Goal: Task Accomplishment & Management: Use online tool/utility

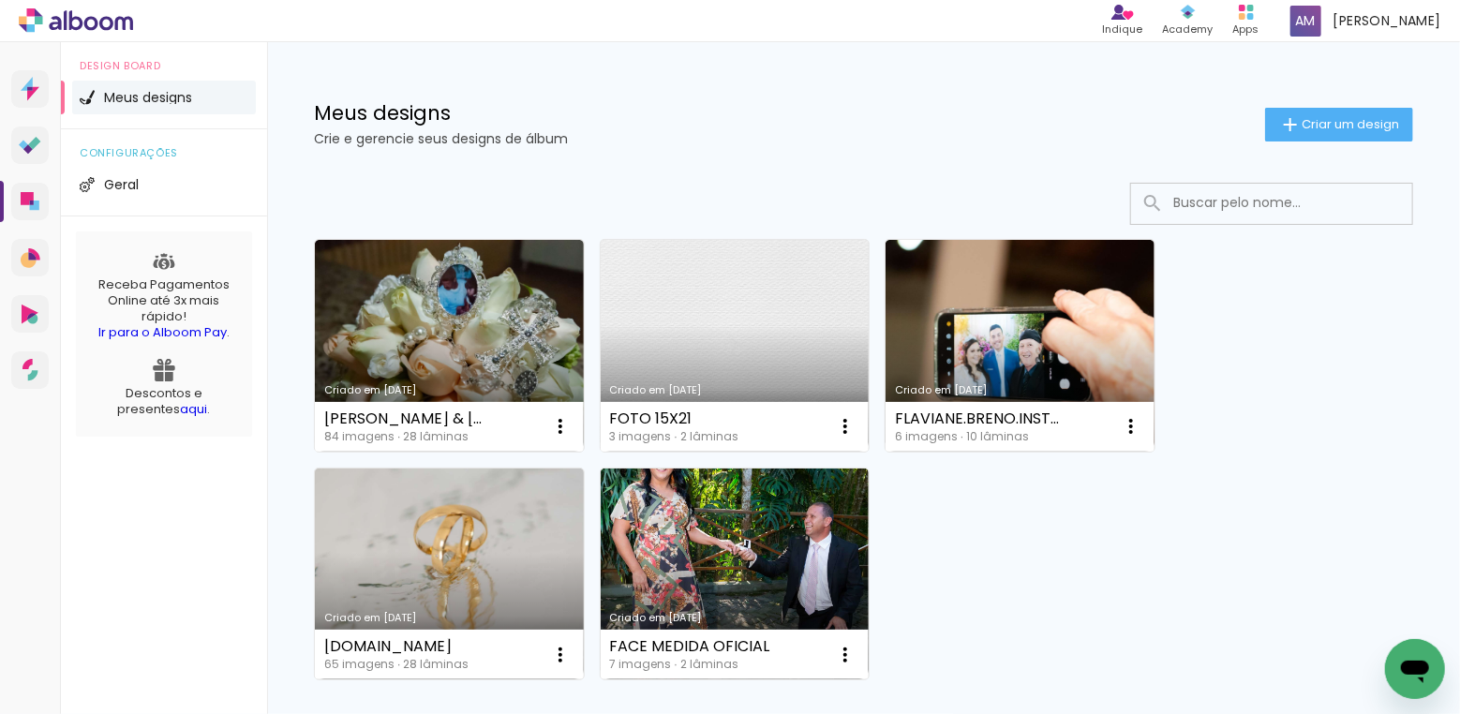
click at [787, 303] on link "Criado em [DATE]" at bounding box center [735, 346] width 269 height 212
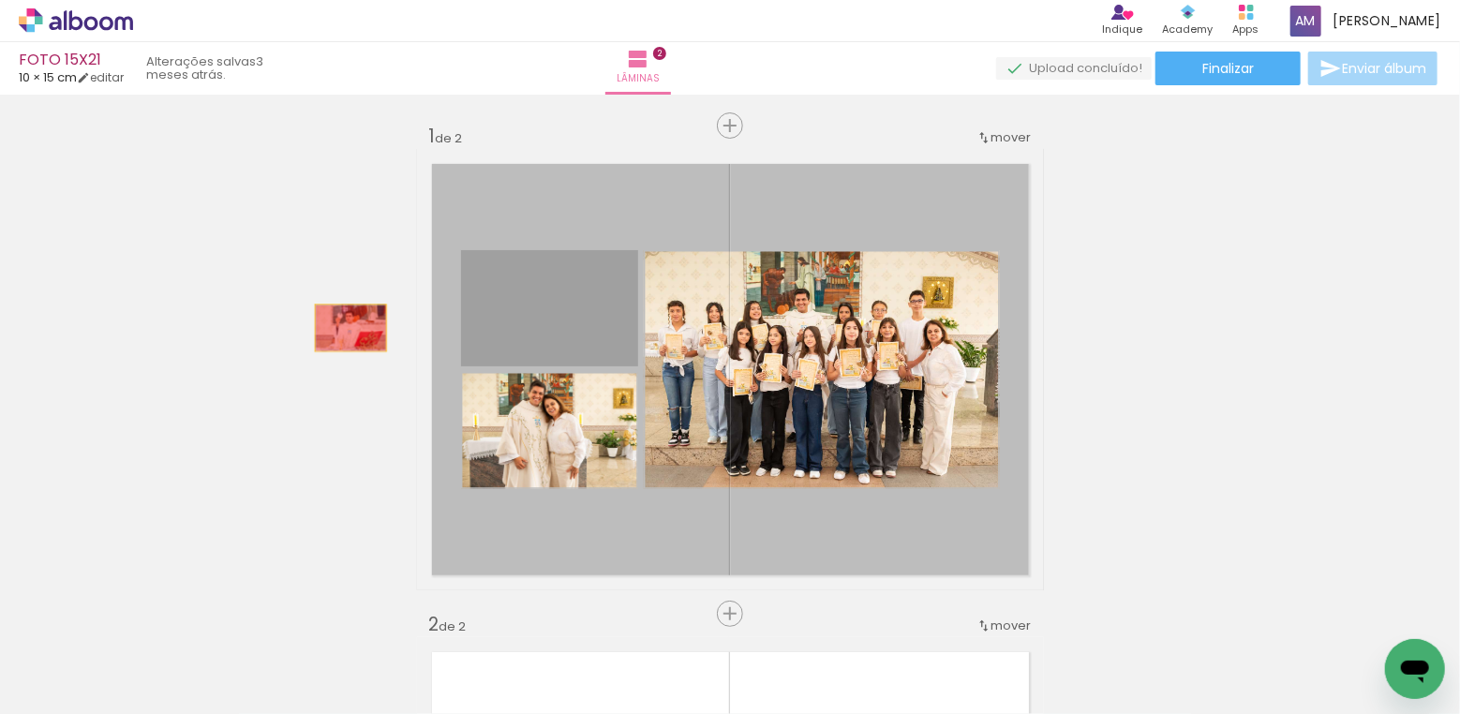
drag, startPoint x: 529, startPoint y: 316, endPoint x: 350, endPoint y: 328, distance: 179.4
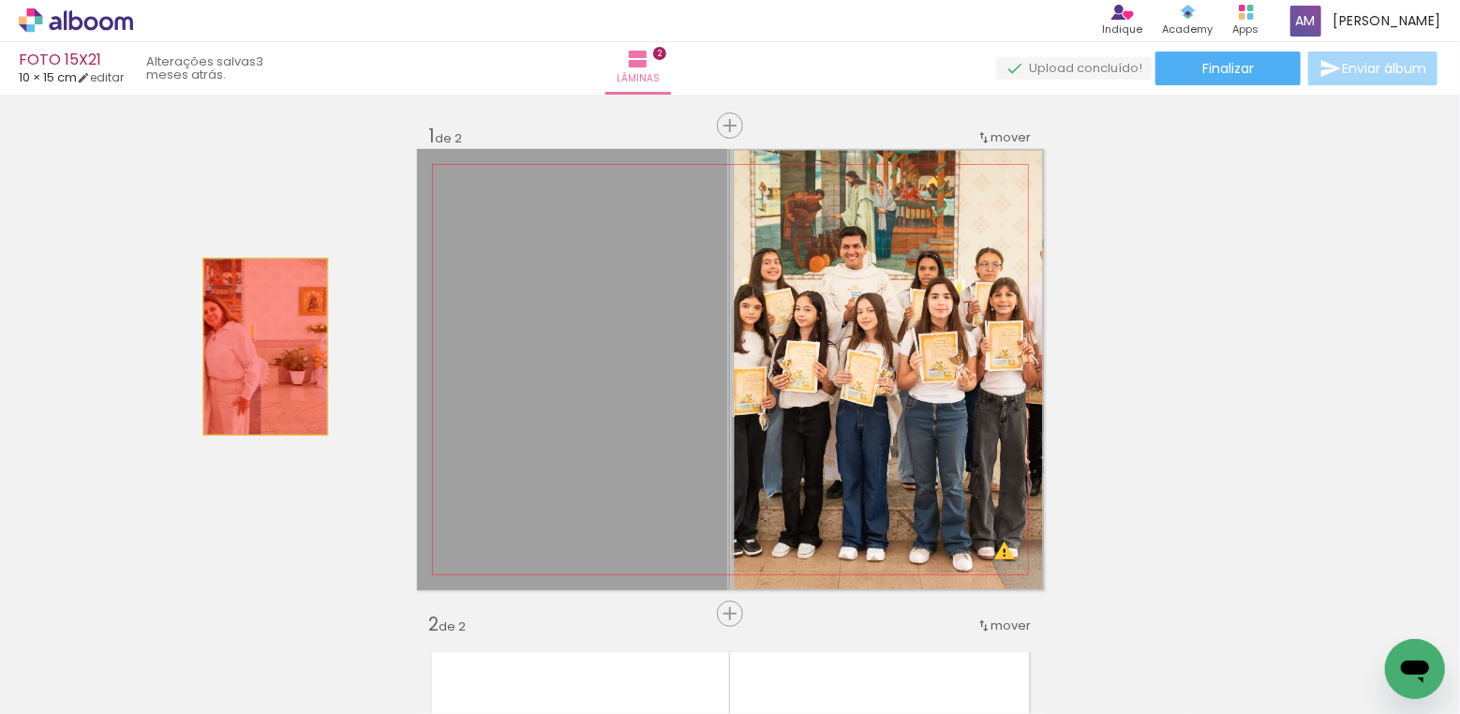
drag, startPoint x: 550, startPoint y: 418, endPoint x: 362, endPoint y: 348, distance: 201.0
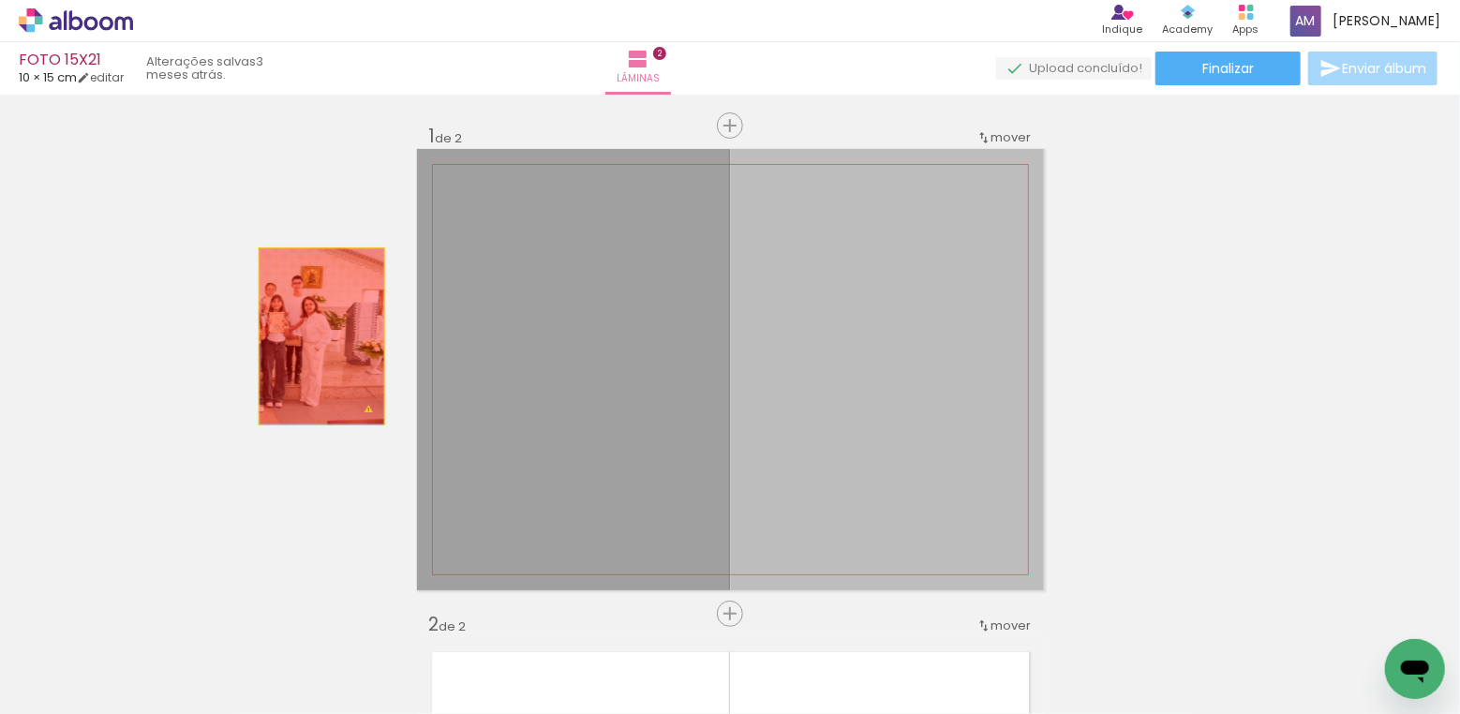
drag, startPoint x: 667, startPoint y: 373, endPoint x: 321, endPoint y: 336, distance: 347.7
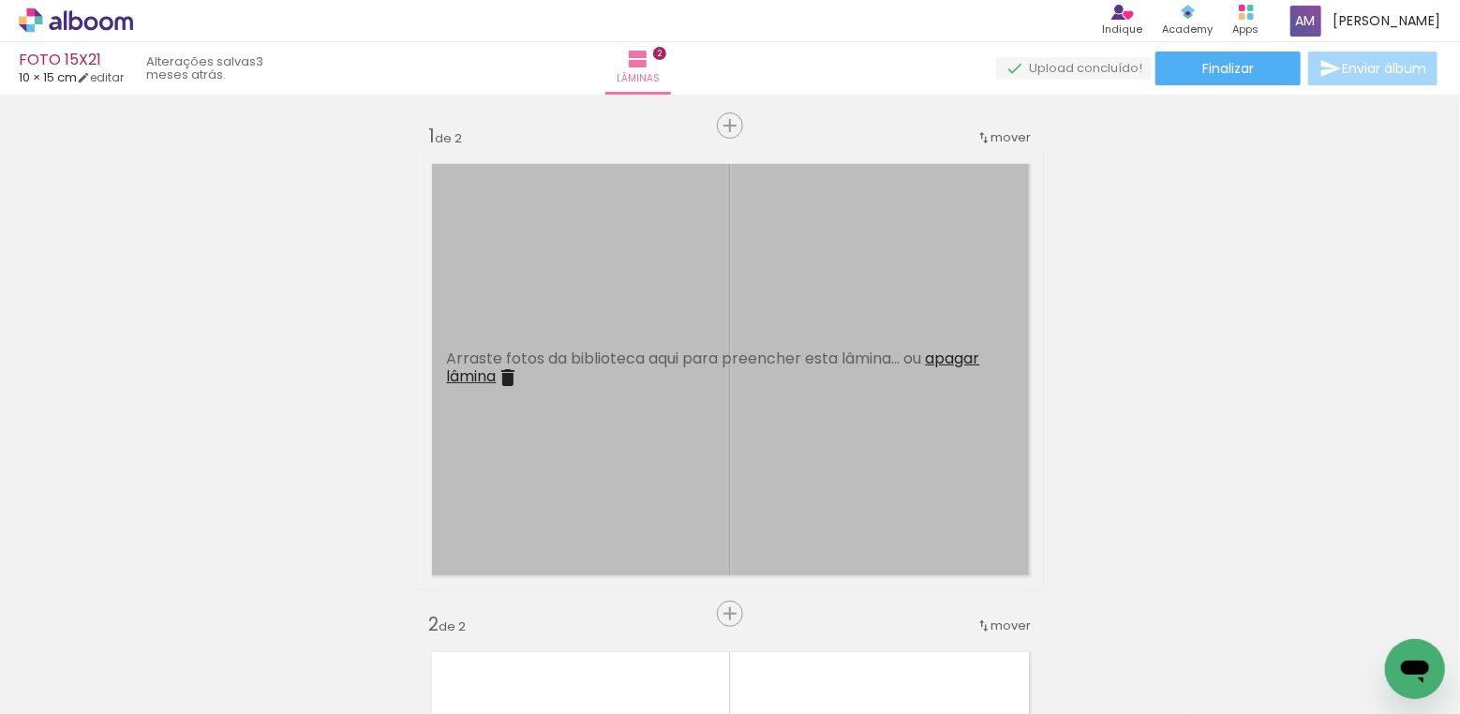
click at [153, 614] on iron-icon at bounding box center [147, 613] width 20 height 20
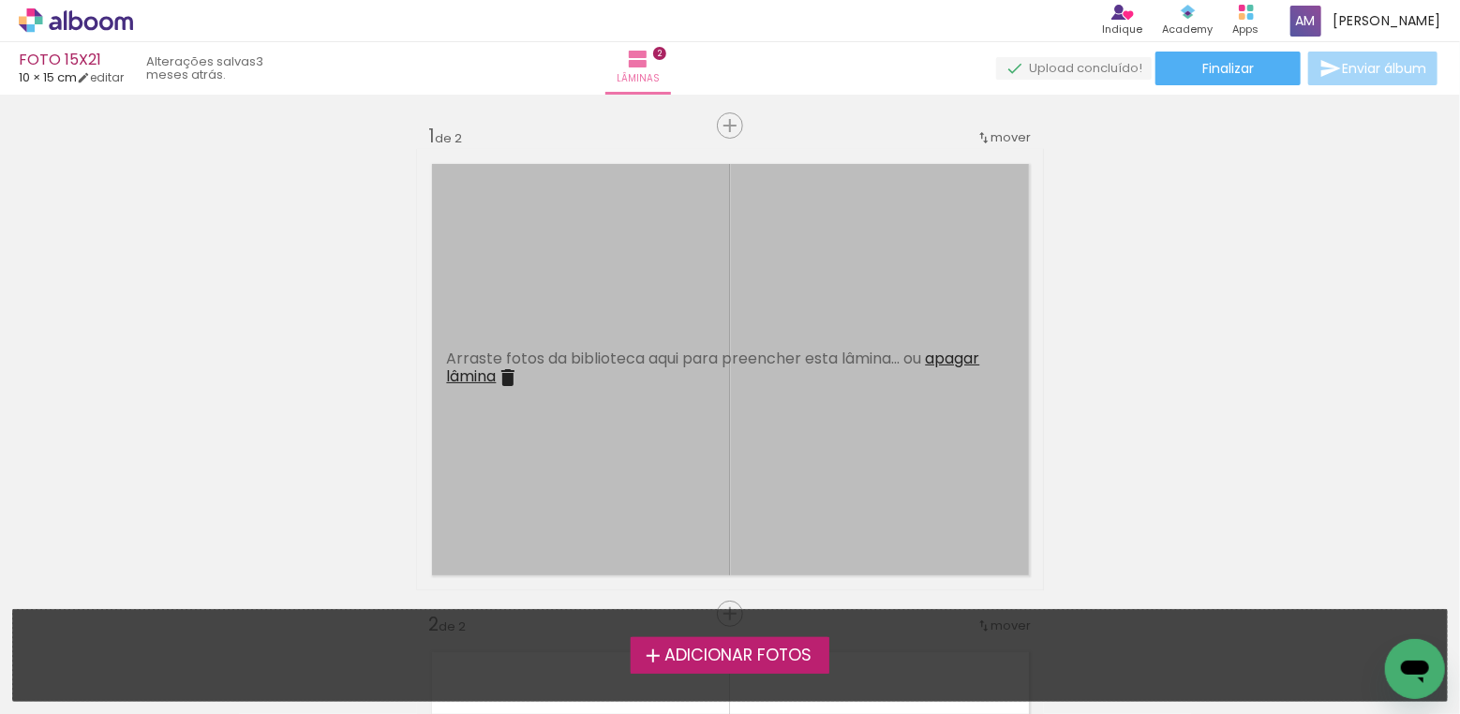
click at [703, 655] on span "Adicionar Fotos" at bounding box center [737, 655] width 147 height 17
click at [0, 0] on input "file" at bounding box center [0, 0] width 0 height 0
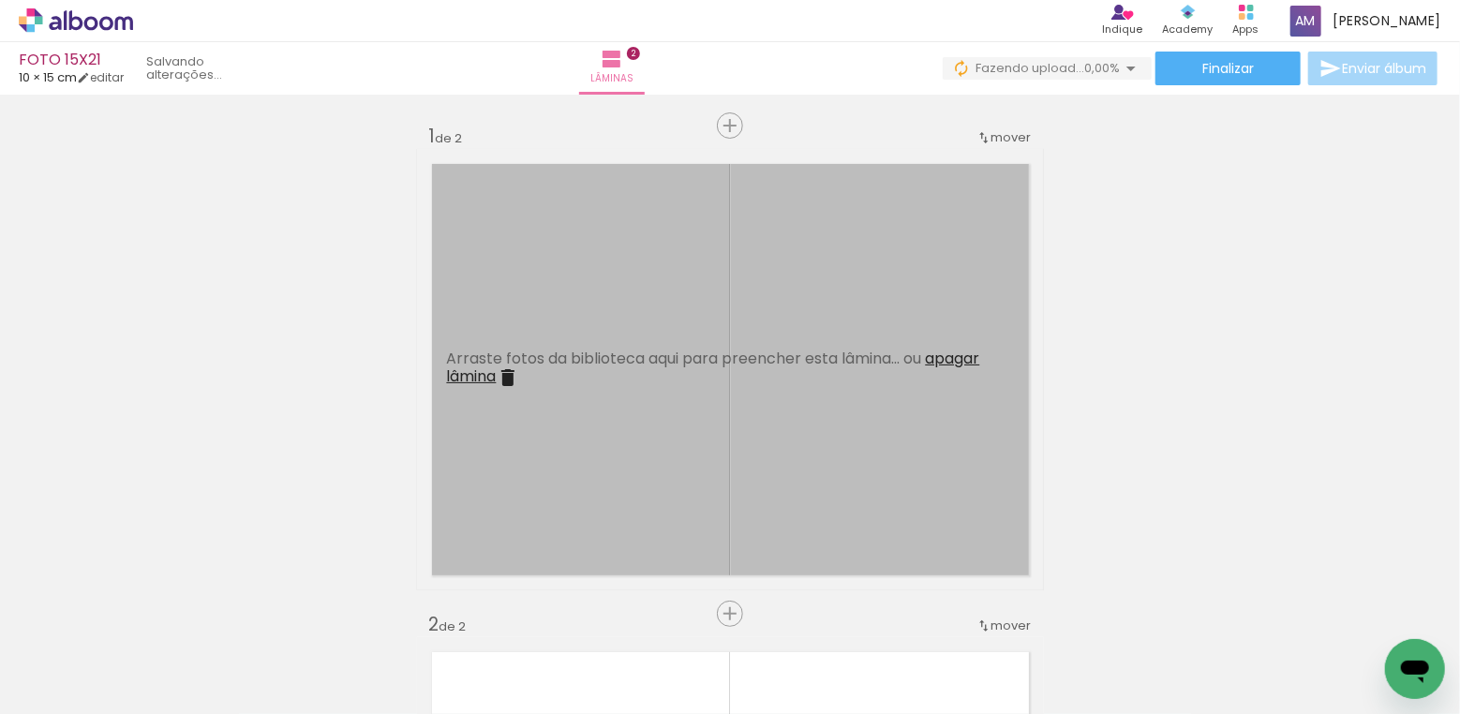
click at [68, 692] on span "Adicionar Fotos" at bounding box center [66, 688] width 56 height 21
click at [0, 0] on input "file" at bounding box center [0, 0] width 0 height 0
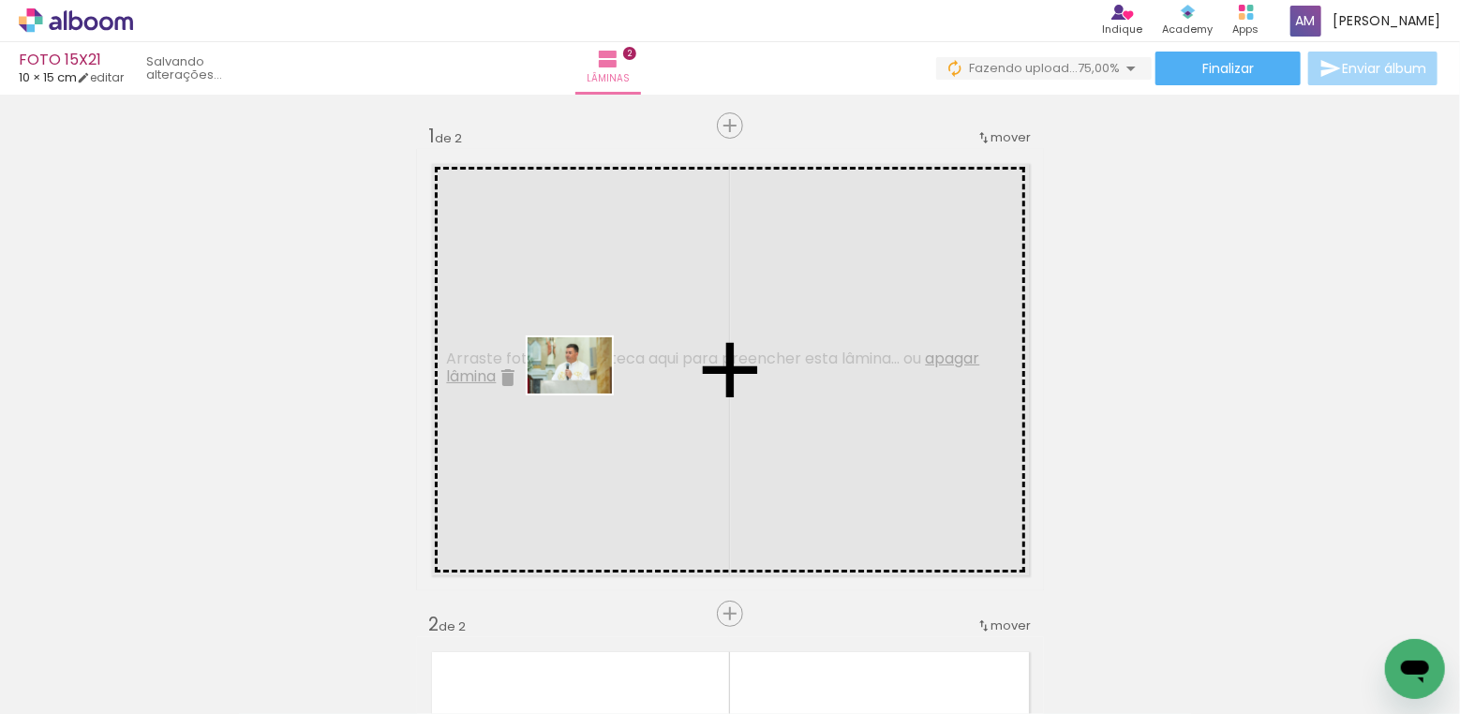
drag, startPoint x: 322, startPoint y: 655, endPoint x: 584, endPoint y: 394, distance: 369.7
click at [584, 394] on quentale-workspace at bounding box center [730, 357] width 1460 height 714
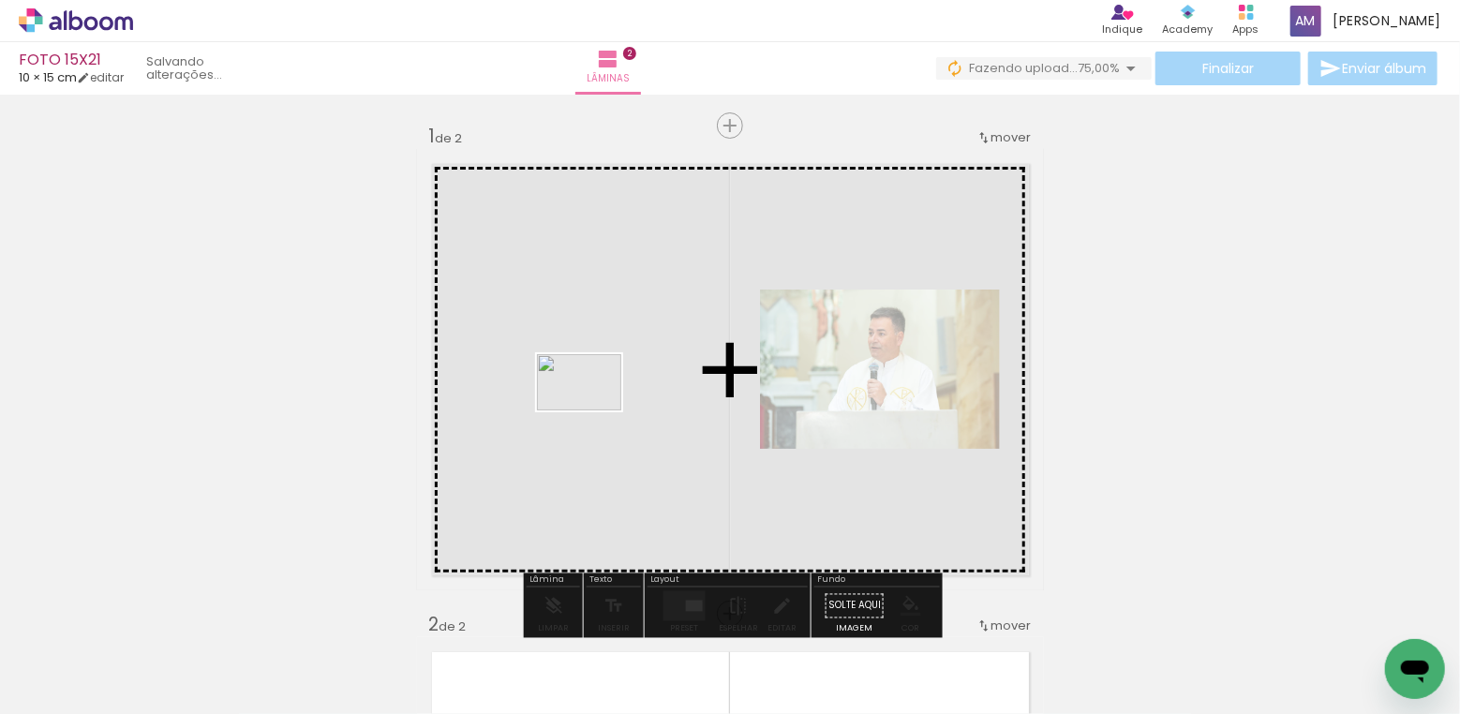
drag, startPoint x: 413, startPoint y: 655, endPoint x: 594, endPoint y: 409, distance: 305.7
click at [594, 409] on quentale-workspace at bounding box center [730, 357] width 1460 height 714
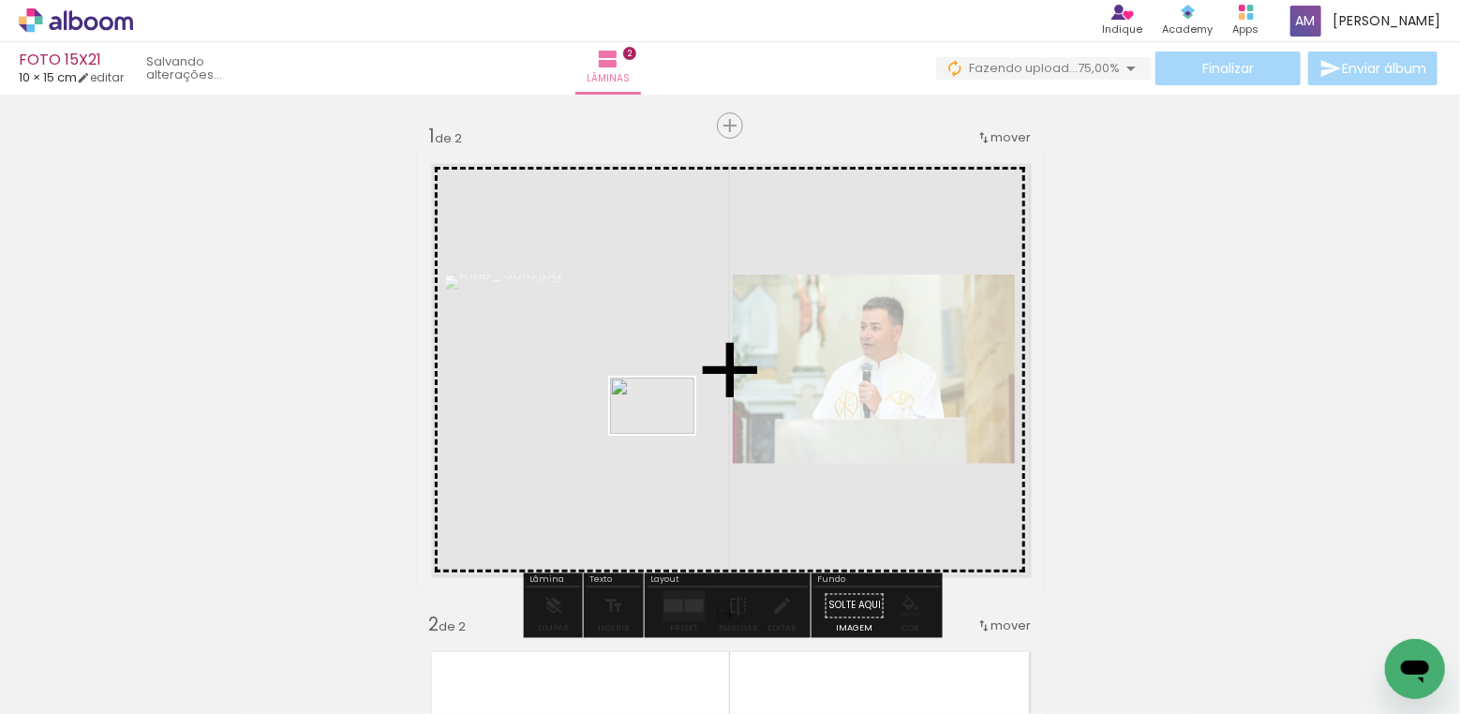
drag, startPoint x: 520, startPoint y: 645, endPoint x: 666, endPoint y: 434, distance: 256.6
click at [666, 434] on quentale-workspace at bounding box center [730, 357] width 1460 height 714
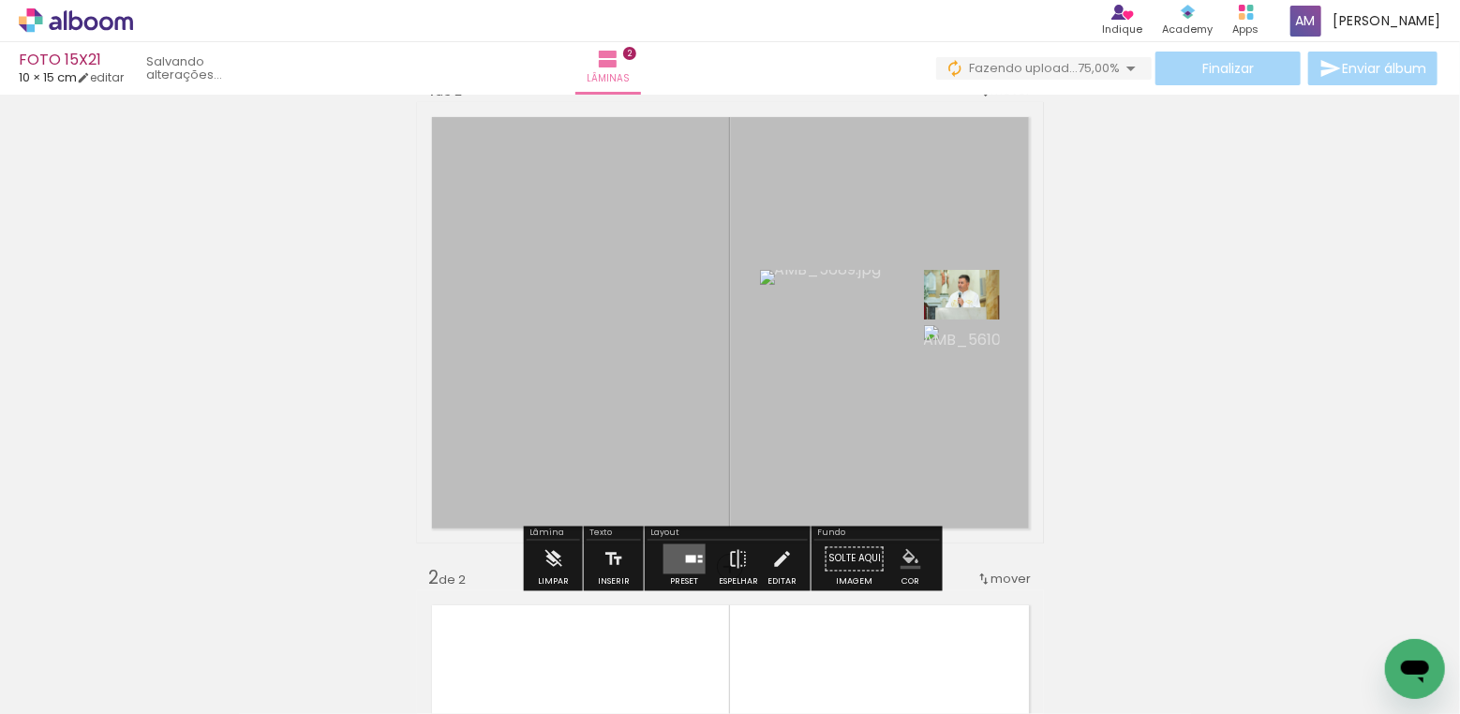
scroll to position [119, 0]
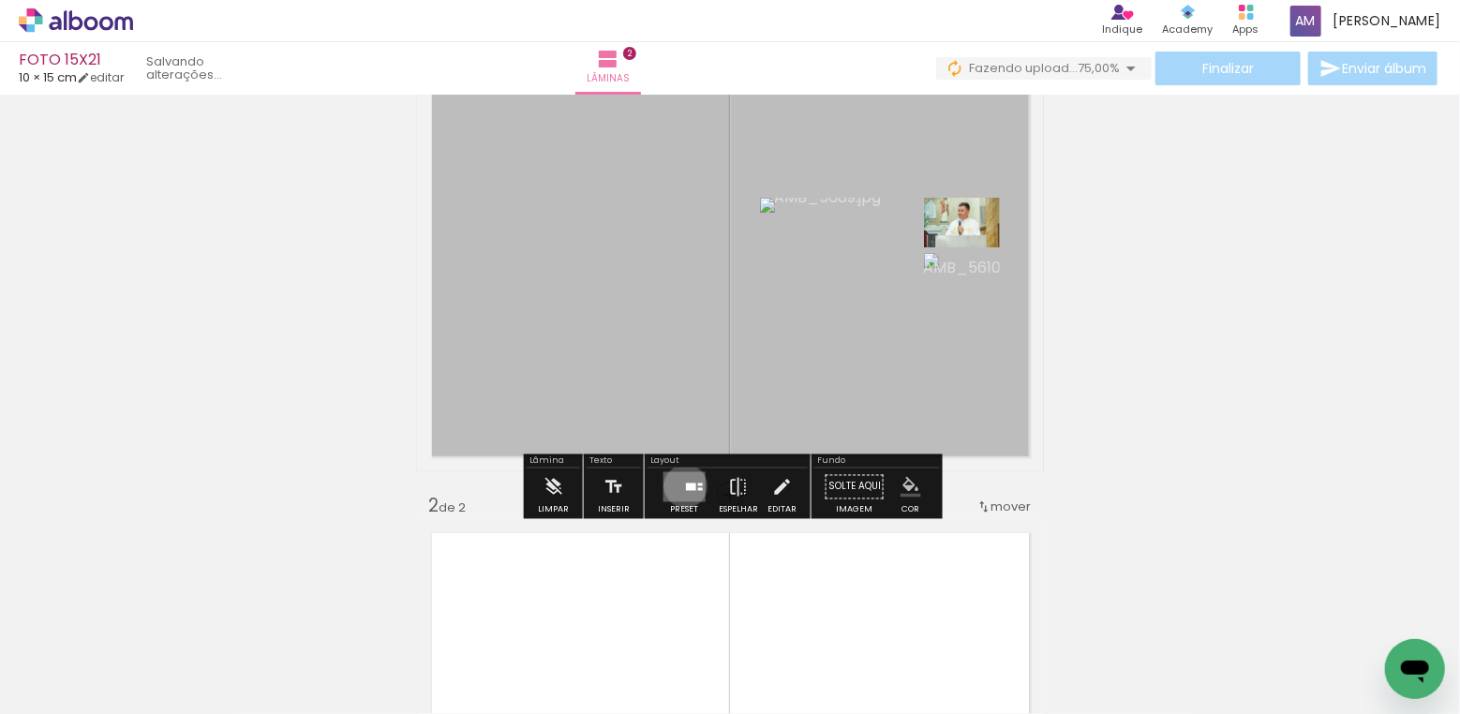
click at [685, 485] on div at bounding box center [690, 487] width 10 height 7
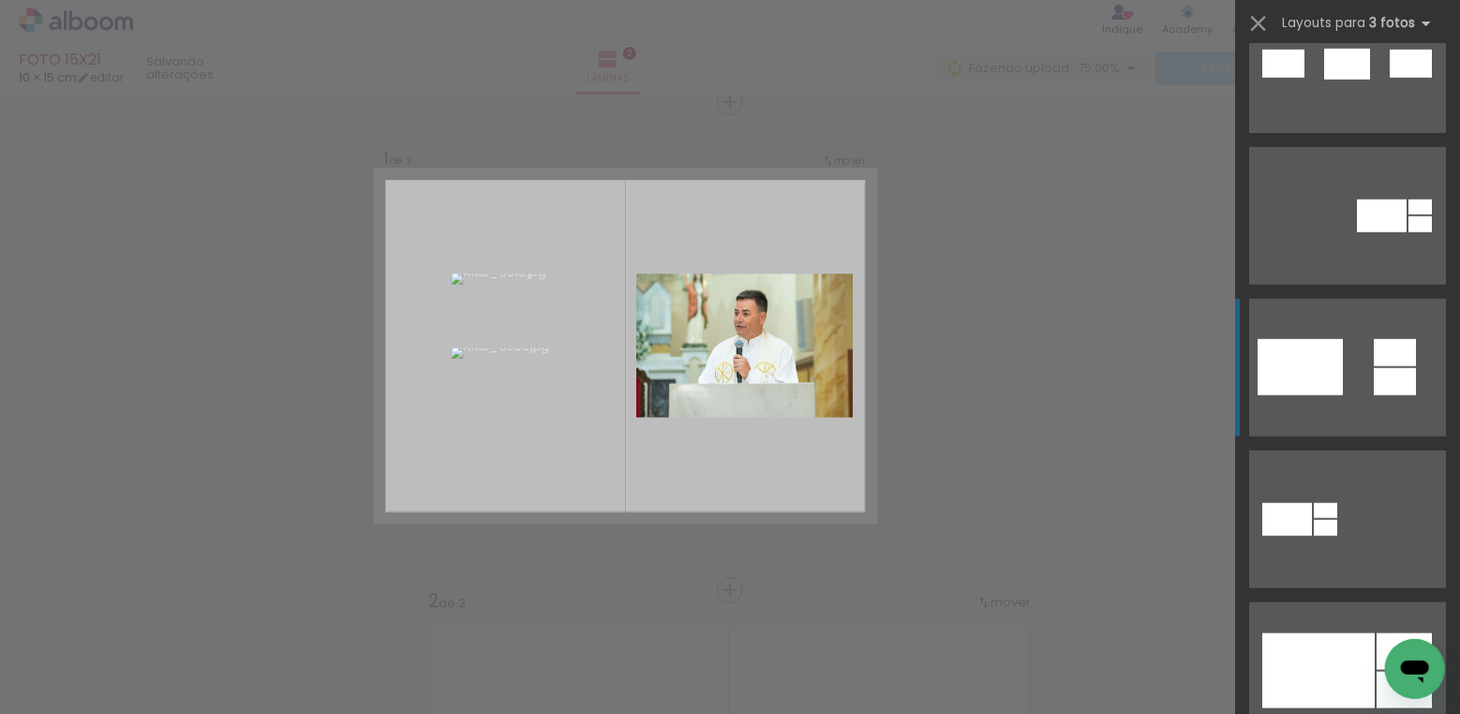
scroll to position [903, 0]
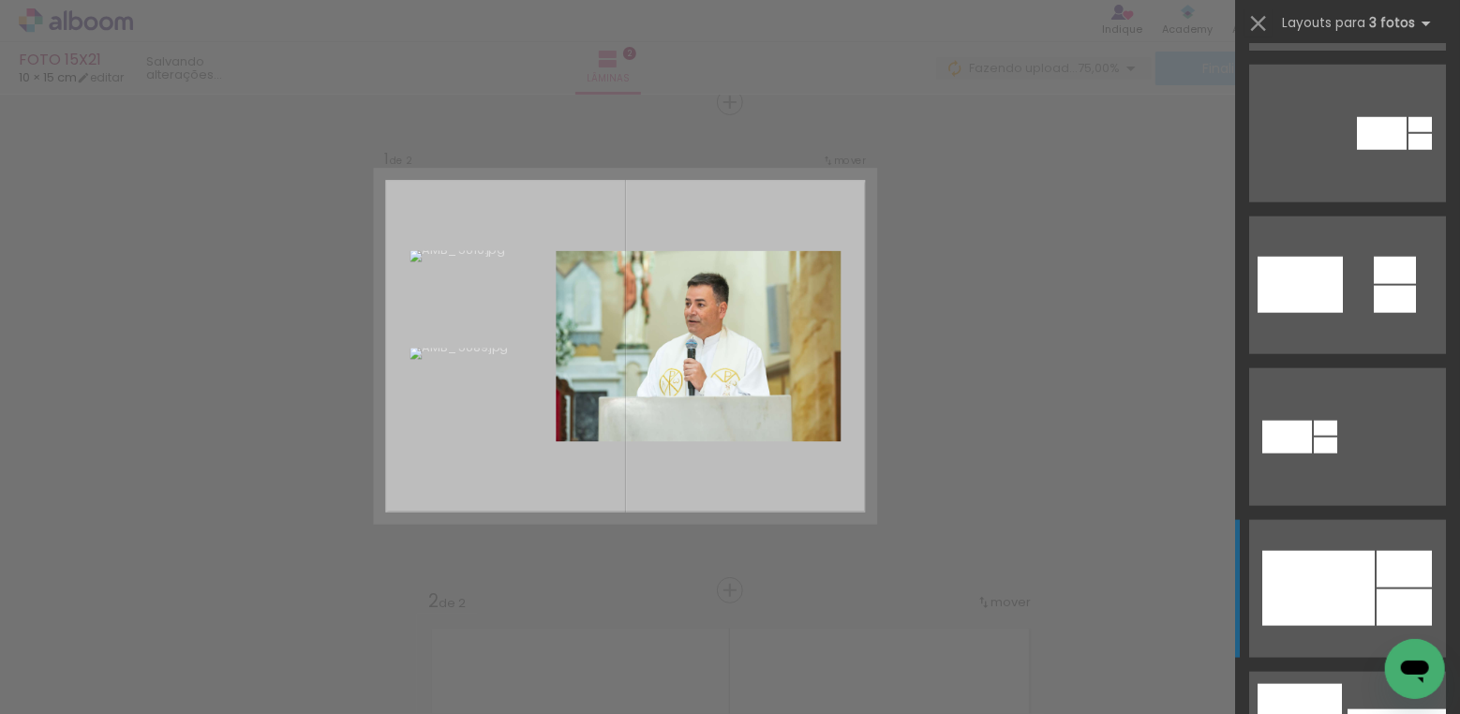
click at [1381, 569] on div at bounding box center [1404, 569] width 55 height 37
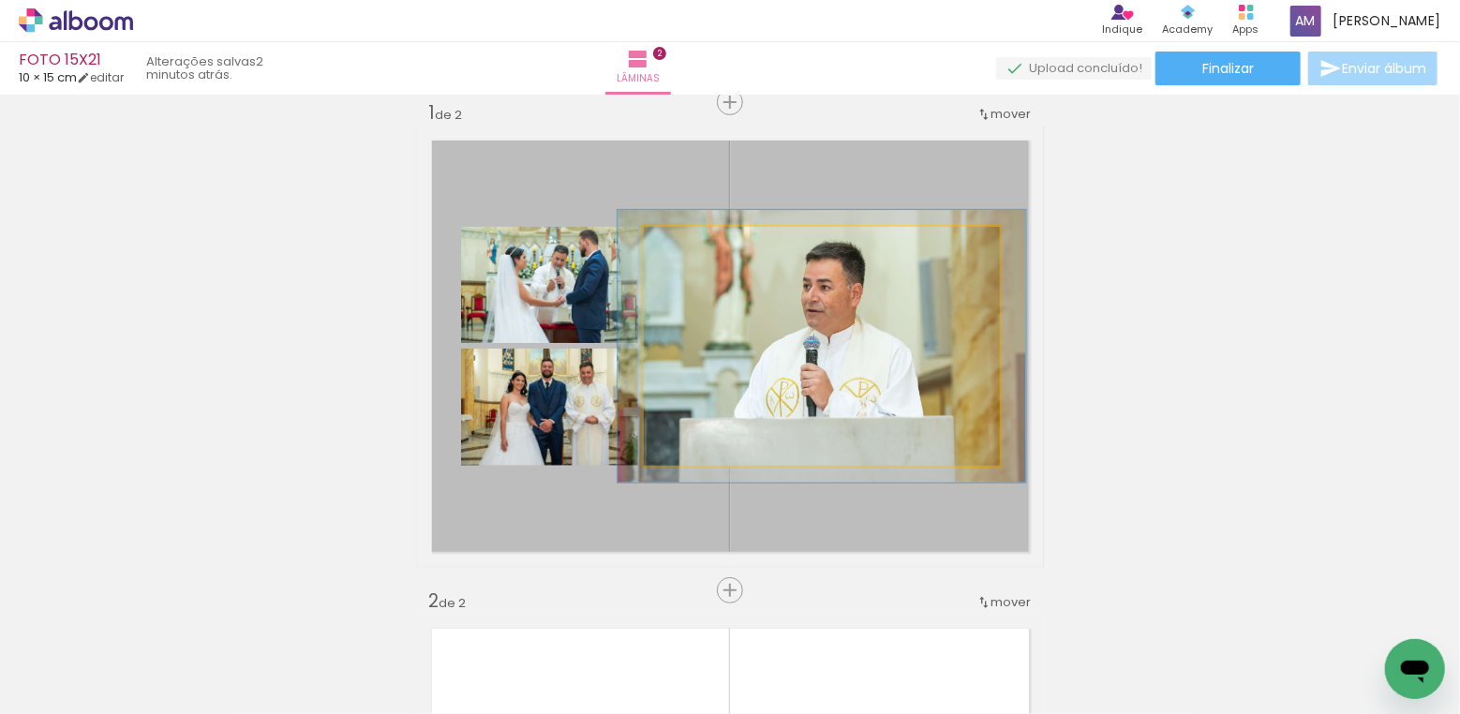
drag, startPoint x: 689, startPoint y: 245, endPoint x: 698, endPoint y: 242, distance: 9.8
type paper-slider "114"
click at [698, 242] on div at bounding box center [696, 246] width 17 height 17
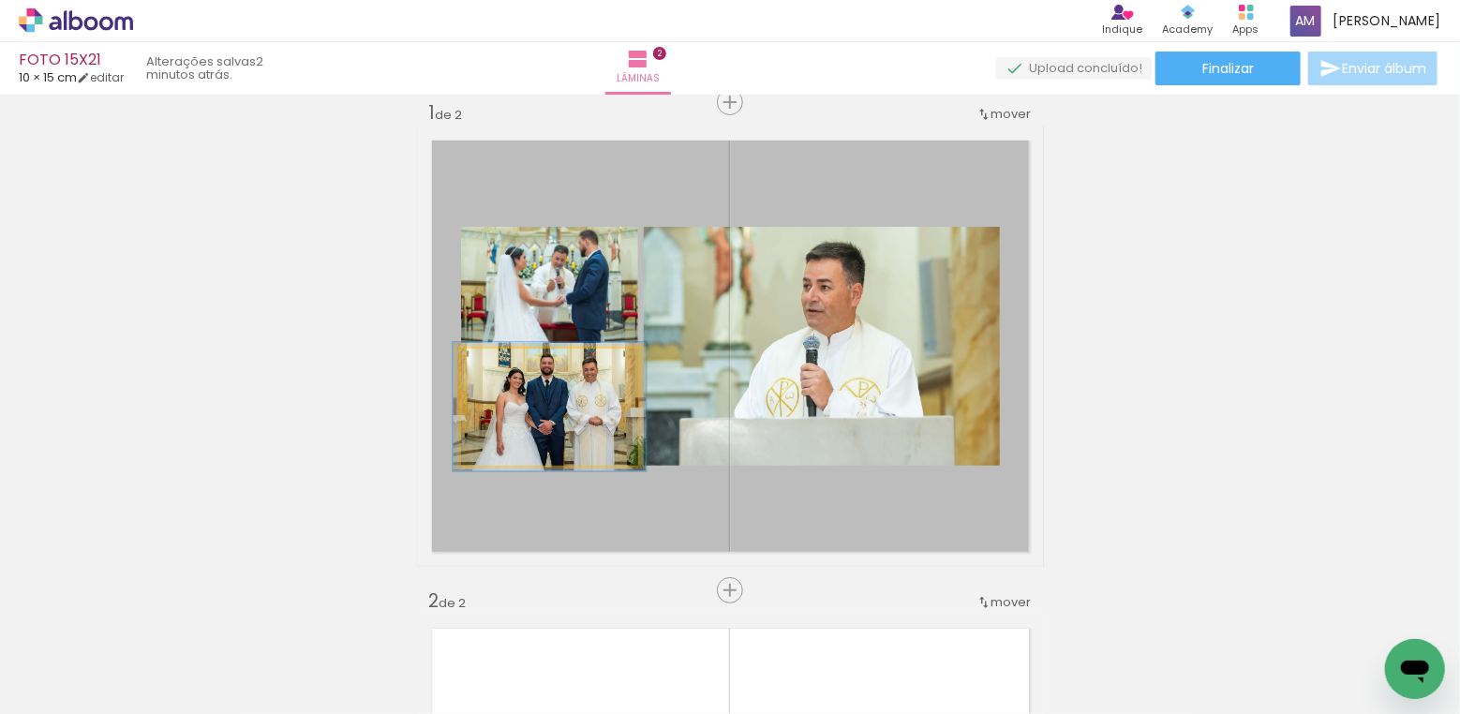
type paper-slider "109"
click at [516, 364] on div at bounding box center [511, 368] width 30 height 30
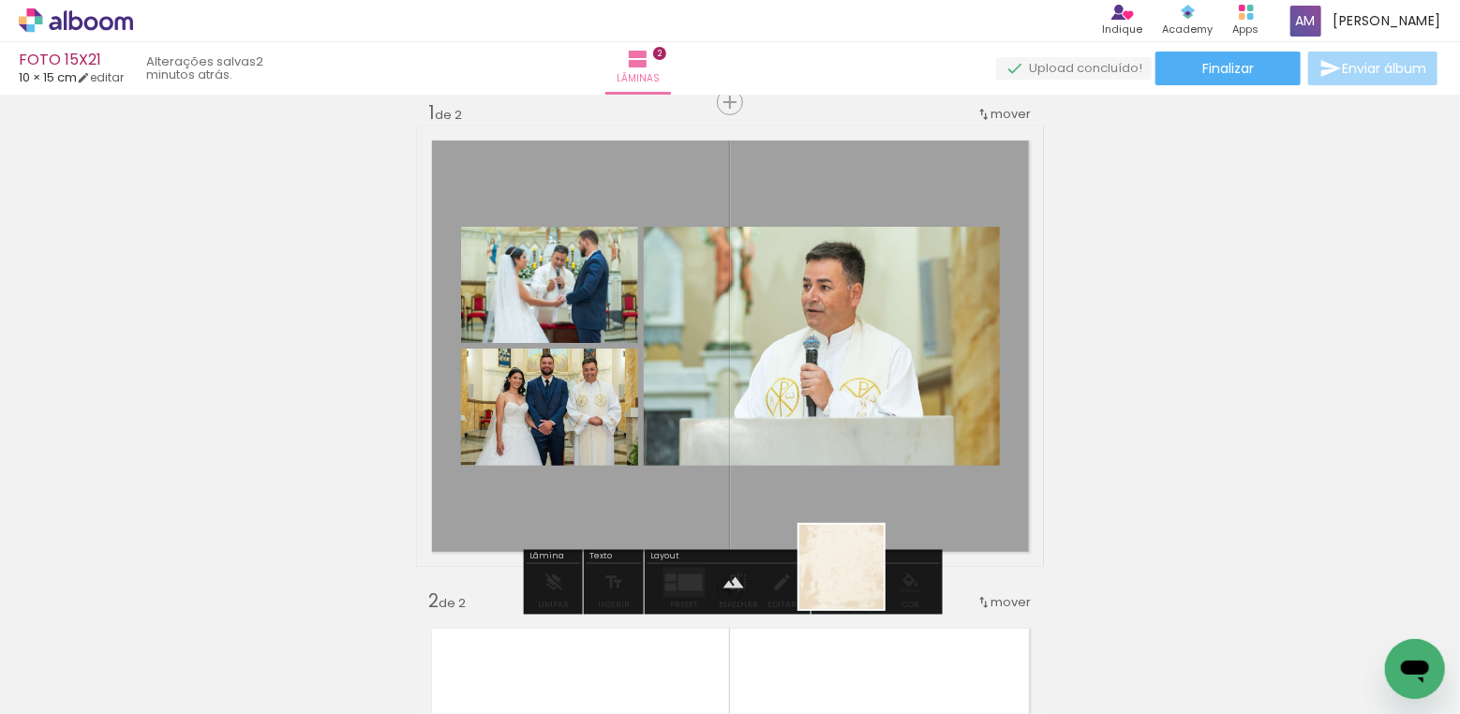
drag, startPoint x: 205, startPoint y: 631, endPoint x: 856, endPoint y: 581, distance: 652.2
click at [856, 581] on quentale-workspace at bounding box center [730, 357] width 1460 height 714
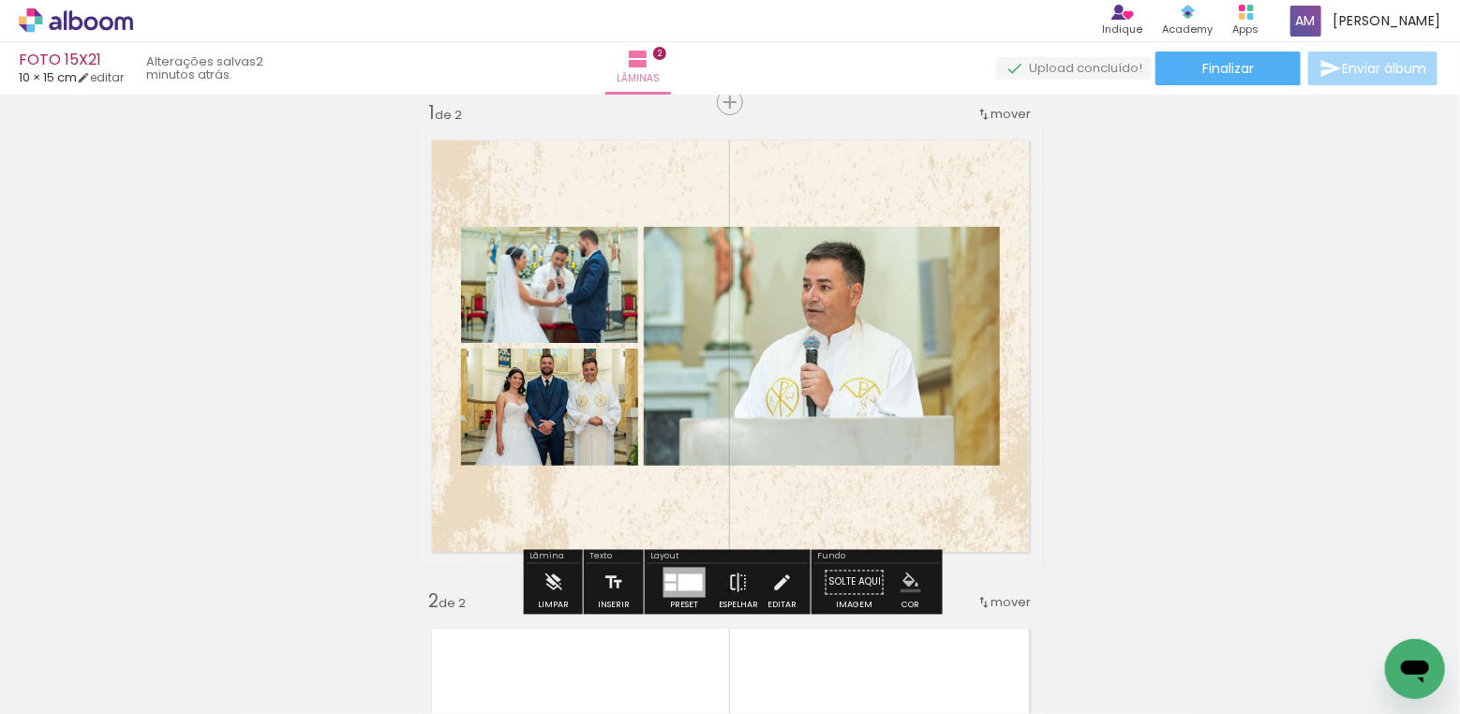
click at [484, 319] on paper-item at bounding box center [484, 319] width 34 height 13
click at [484, 439] on paper-item at bounding box center [484, 441] width 34 height 13
click at [830, 288] on paper-item at bounding box center [834, 290] width 34 height 13
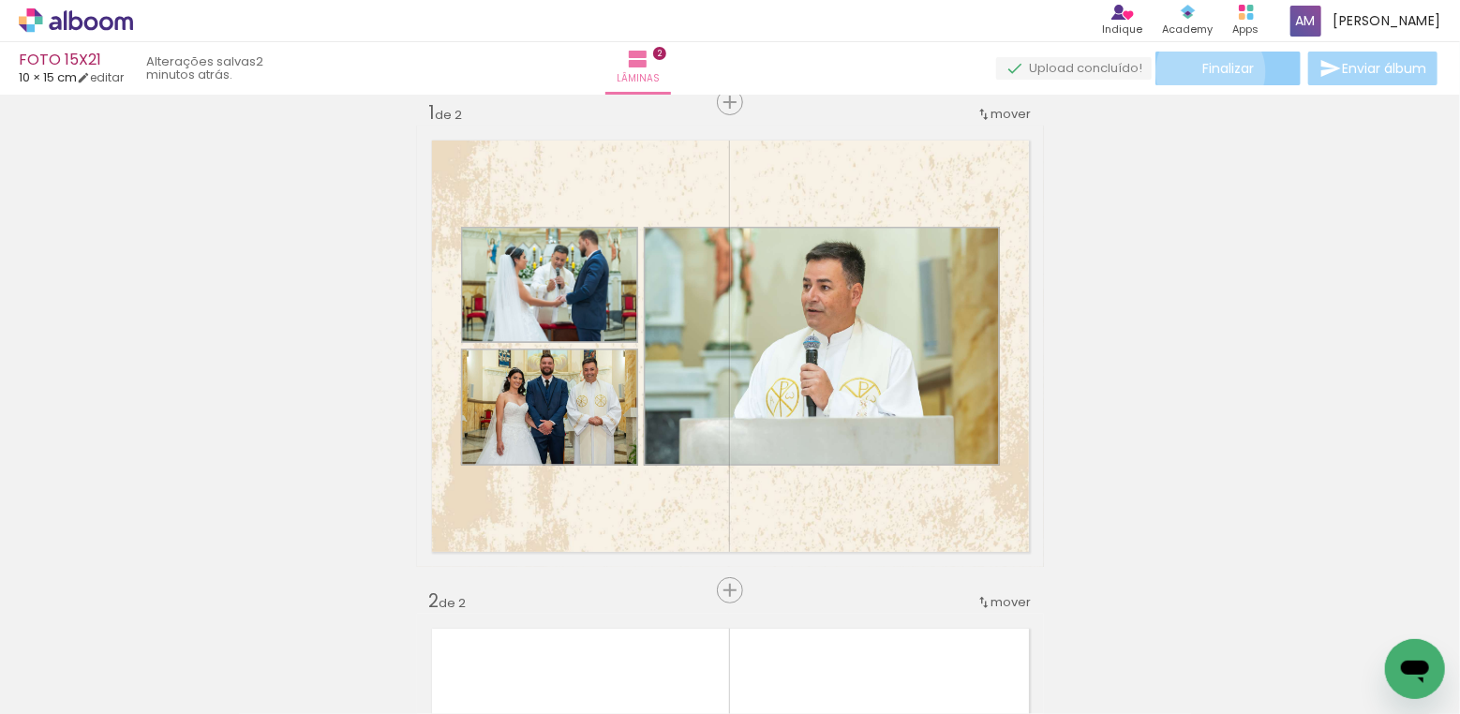
click at [1204, 71] on span "Finalizar" at bounding box center [1228, 68] width 52 height 13
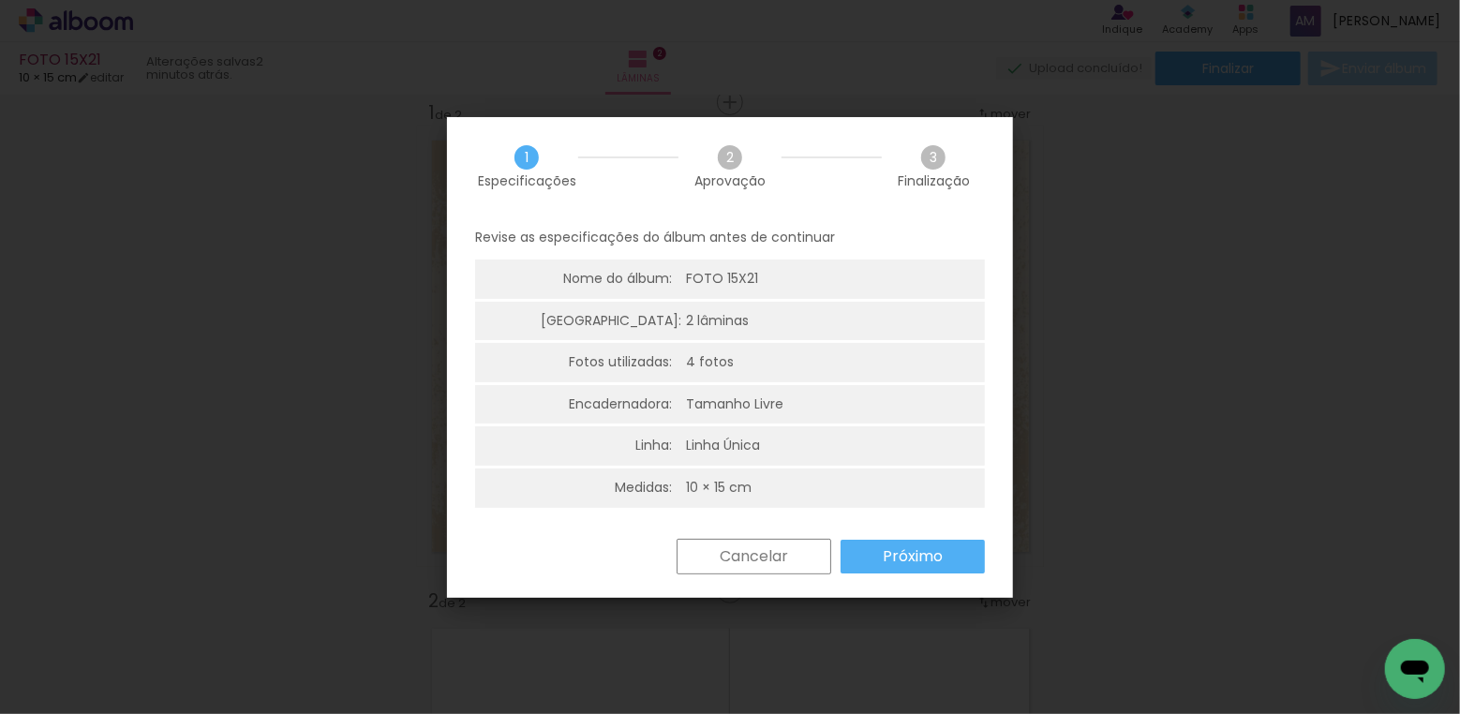
click at [0, 0] on slot "Próximo" at bounding box center [0, 0] width 0 height 0
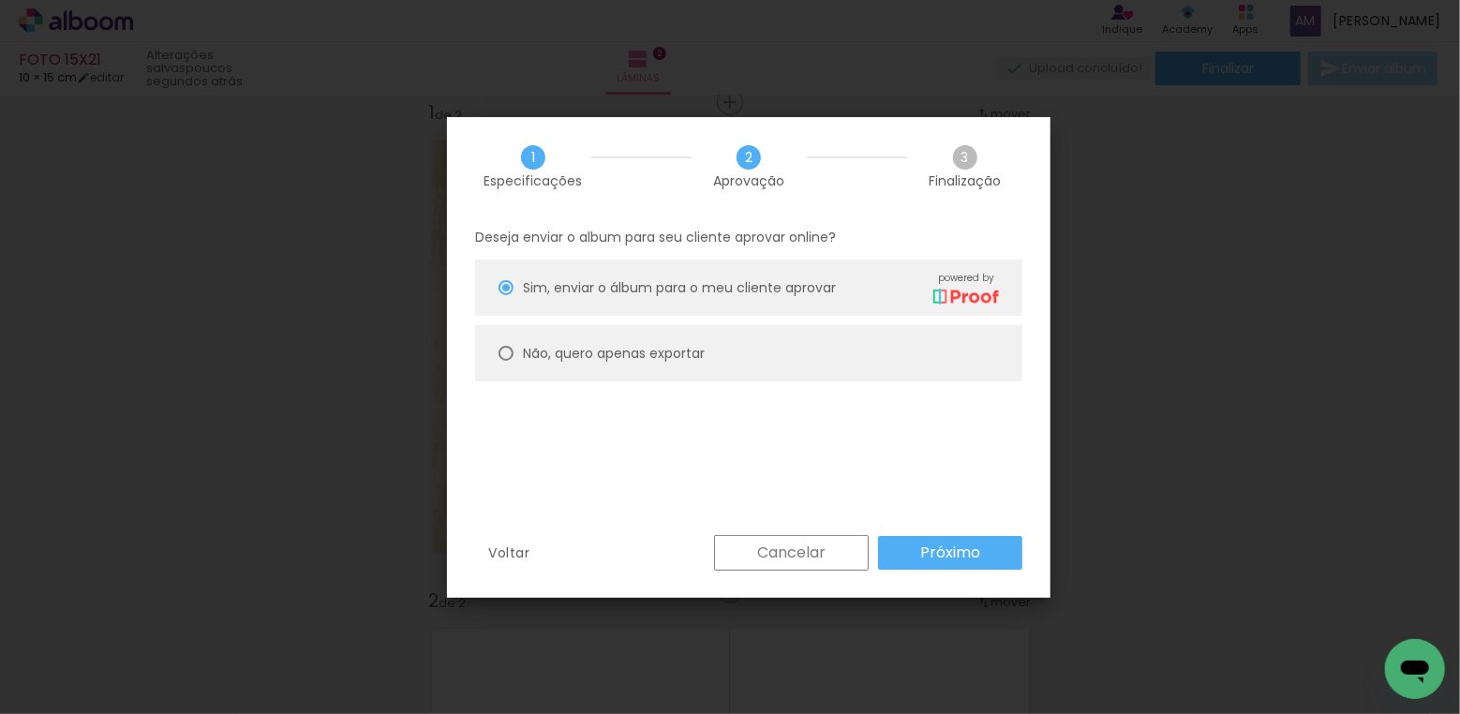
click at [510, 348] on div at bounding box center [506, 353] width 15 height 15
type paper-radio-button "on"
click at [0, 0] on slot "Próximo" at bounding box center [0, 0] width 0 height 0
type input "Alta, 300 DPI"
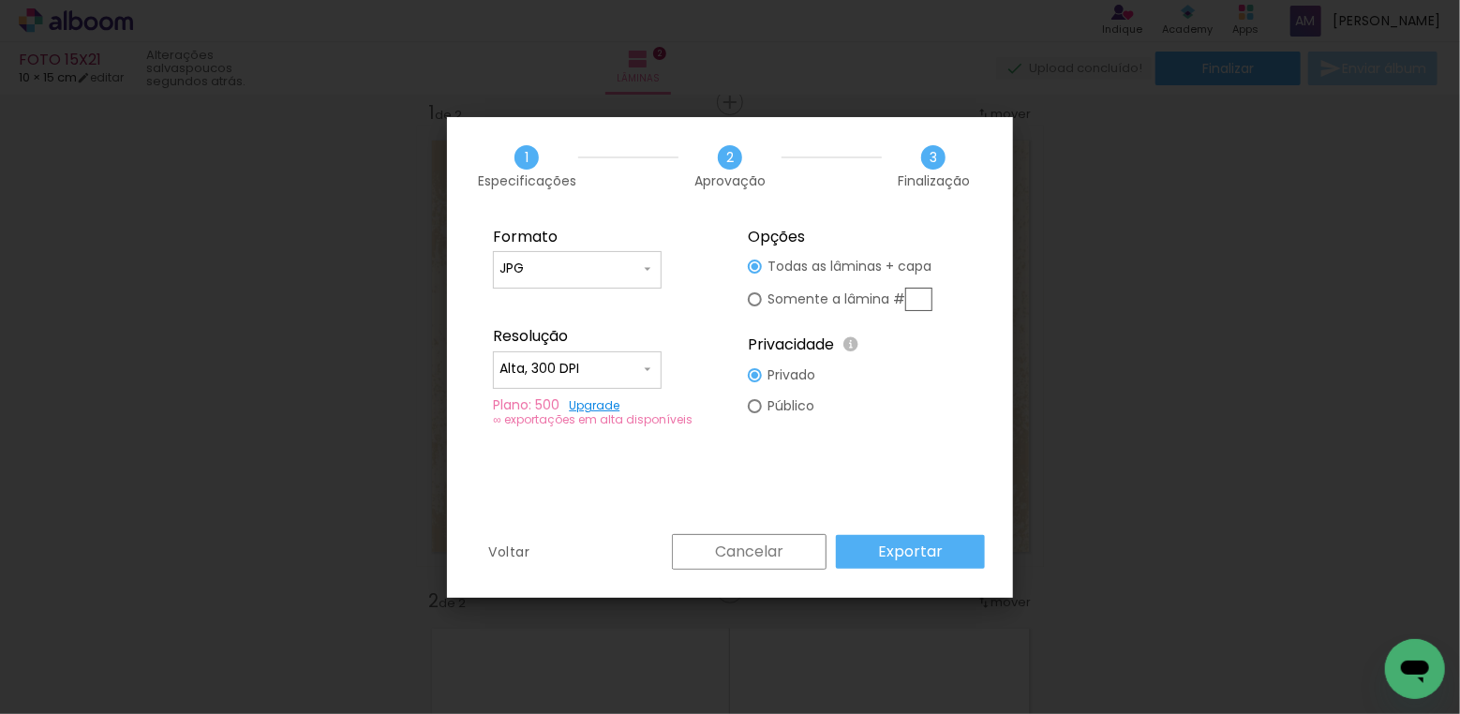
click at [920, 302] on input "text" at bounding box center [918, 299] width 27 height 23
type paper-radio-button "on"
type input "1"
click at [0, 0] on slot "Exportar" at bounding box center [0, 0] width 0 height 0
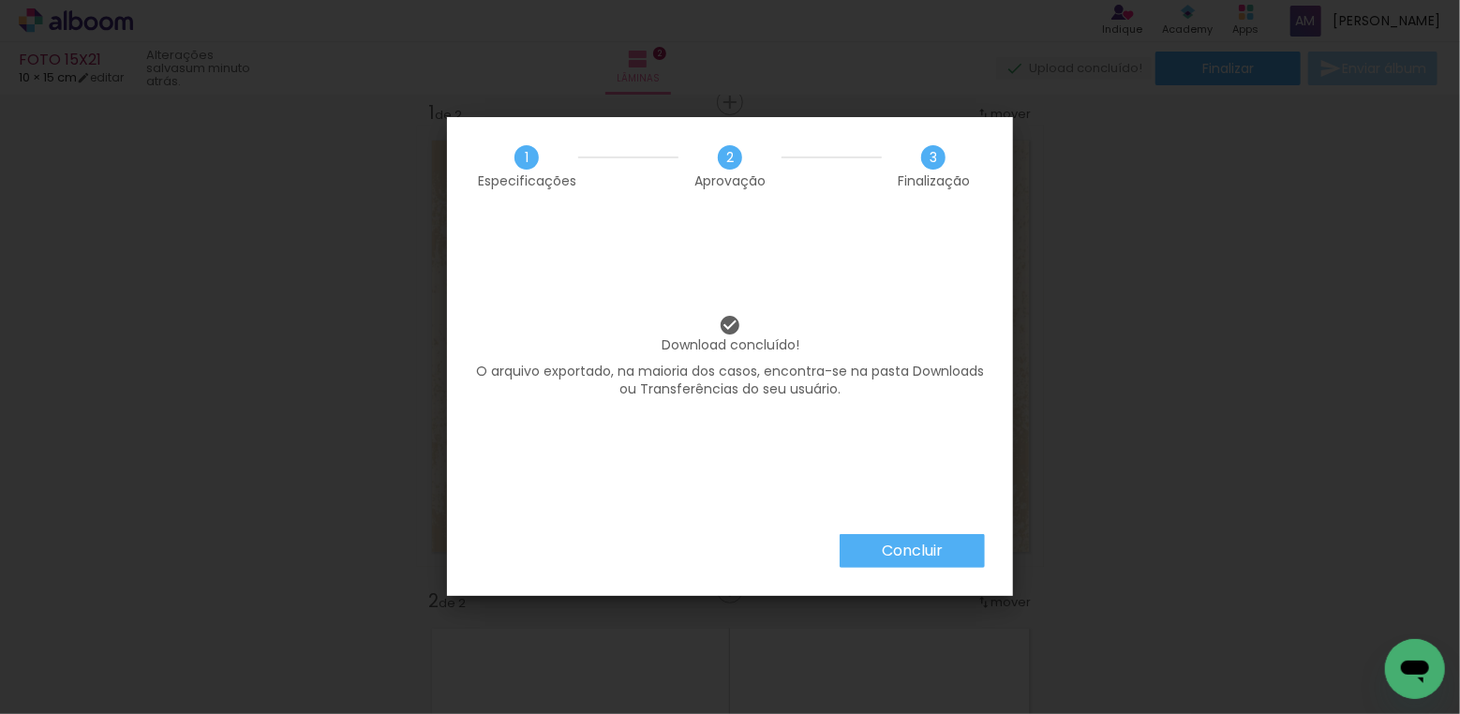
click at [0, 0] on slot "Concluir" at bounding box center [0, 0] width 0 height 0
